Goal: Task Accomplishment & Management: Use online tool/utility

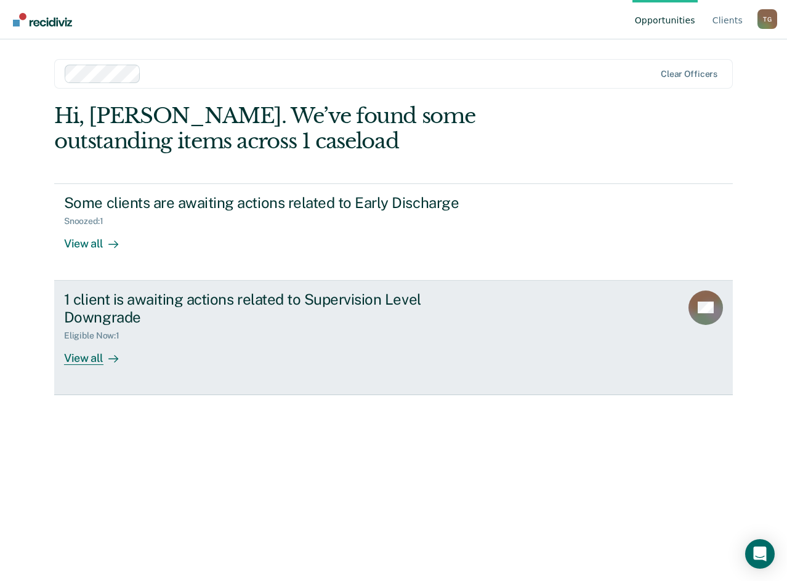
click at [249, 313] on div "1 client is awaiting actions related to Supervision Level Downgrade" at bounding box center [280, 308] width 432 height 36
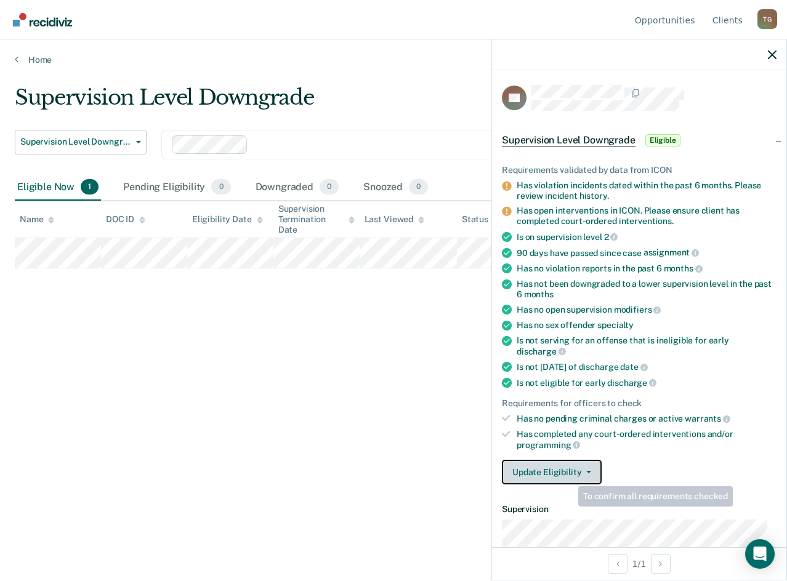
click at [569, 475] on button "Update Eligibility" at bounding box center [552, 472] width 100 height 25
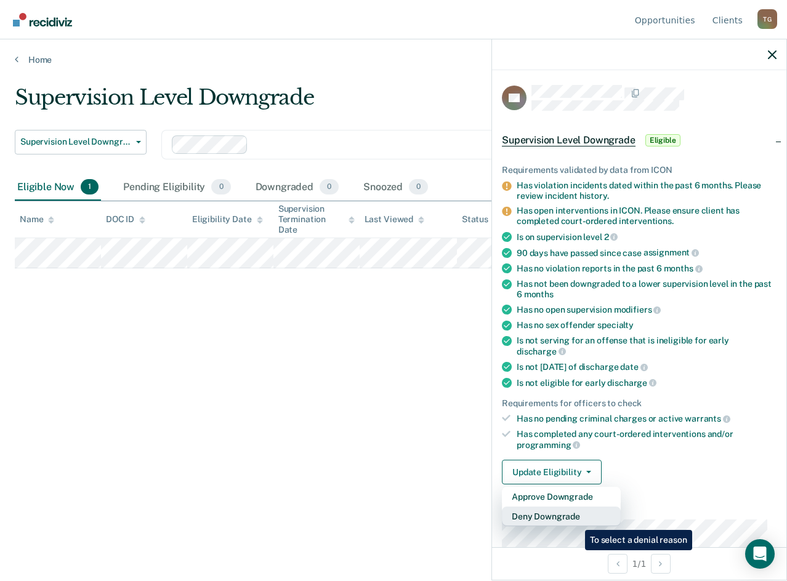
click at [575, 517] on button "Deny Downgrade" at bounding box center [561, 517] width 119 height 20
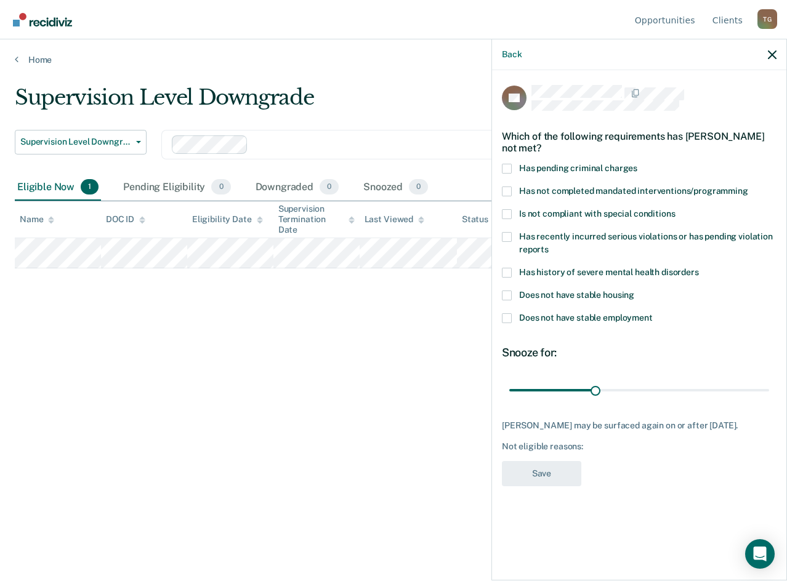
click at [515, 170] on label "Has pending criminal charges" at bounding box center [639, 170] width 274 height 13
click at [637, 164] on input "Has pending criminal charges" at bounding box center [637, 164] width 0 height 0
click at [549, 479] on button "Save" at bounding box center [541, 473] width 79 height 25
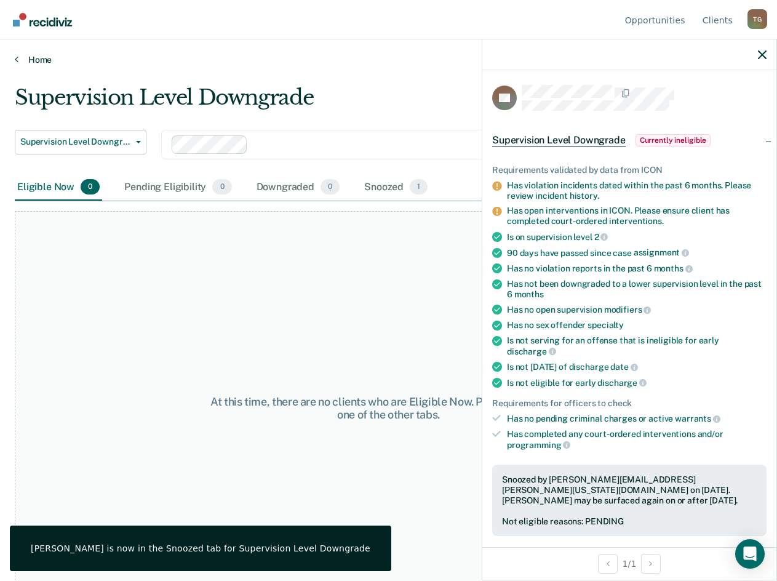
click at [23, 58] on link "Home" at bounding box center [389, 59] width 748 height 11
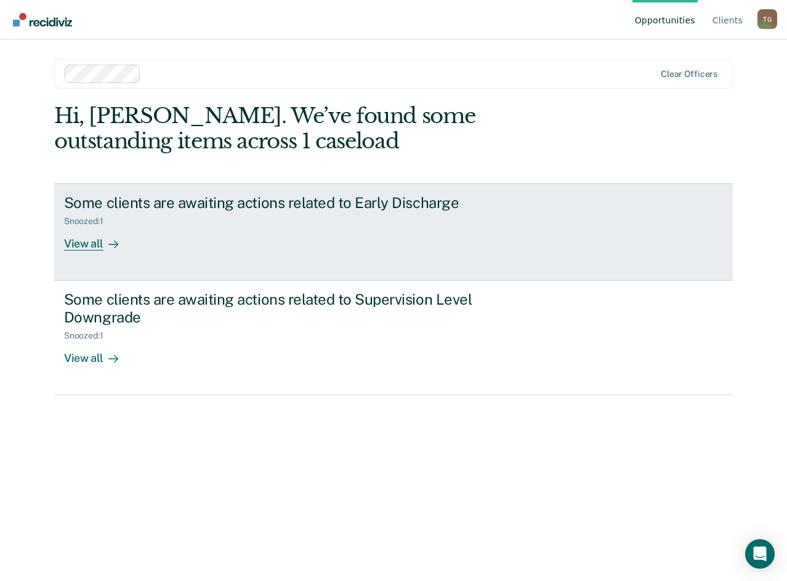
click at [213, 198] on div "Some clients are awaiting actions related to Early Discharge" at bounding box center [280, 203] width 432 height 18
